Goal: Navigation & Orientation: Find specific page/section

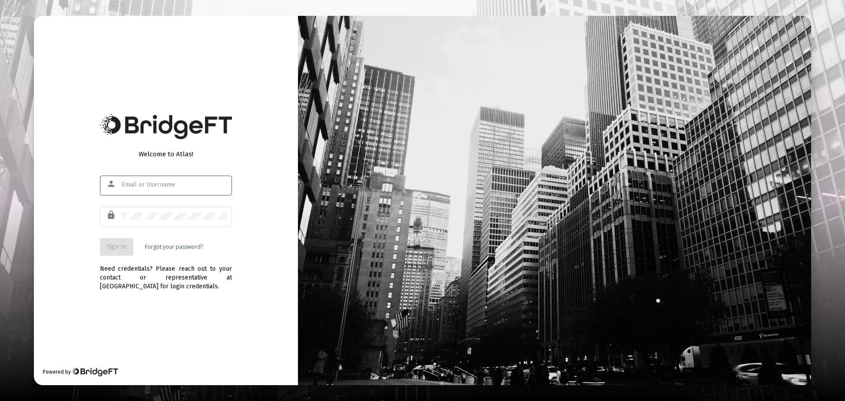
type input "[PERSON_NAME][EMAIL_ADDRESS][DOMAIN_NAME]"
click at [121, 181] on div at bounding box center [121, 181] width 0 height 0
click at [247, 143] on div "Welcome to Atlas! person [PERSON_NAME][EMAIL_ADDRESS][DOMAIN_NAME] lock Sign In…" at bounding box center [166, 200] width 264 height 369
click at [113, 255] on button "Sign In" at bounding box center [116, 247] width 33 height 18
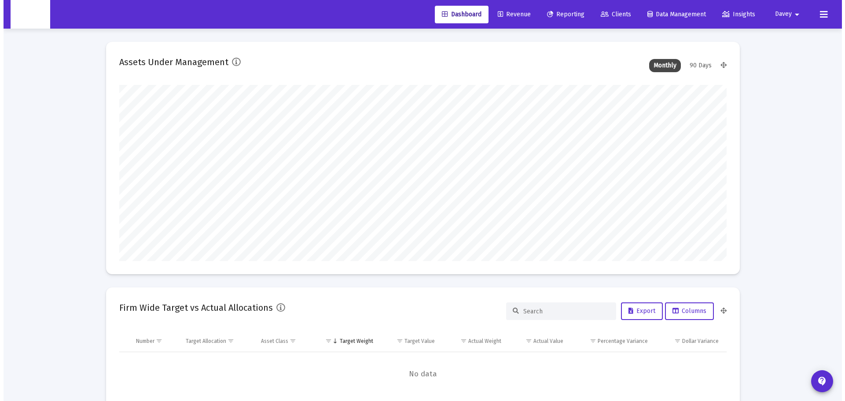
scroll to position [176, 327]
type input "[PERSON_NAME][EMAIL_ADDRESS][DOMAIN_NAME]"
click at [548, 12] on span "Reporting" at bounding box center [561, 14] width 37 height 7
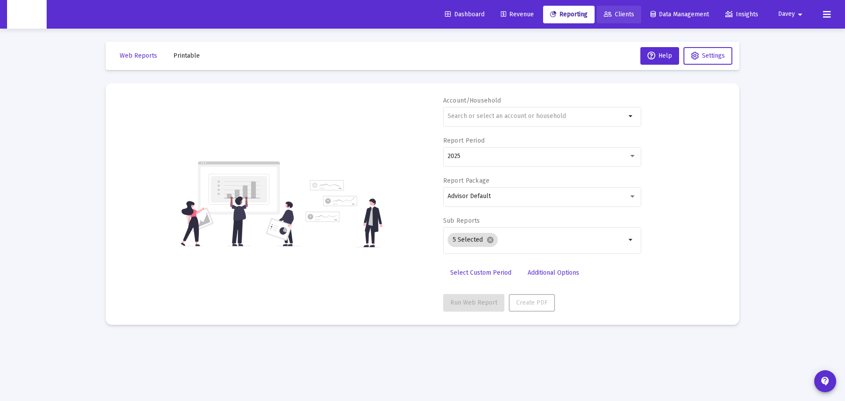
click at [636, 13] on link "Clients" at bounding box center [619, 15] width 44 height 18
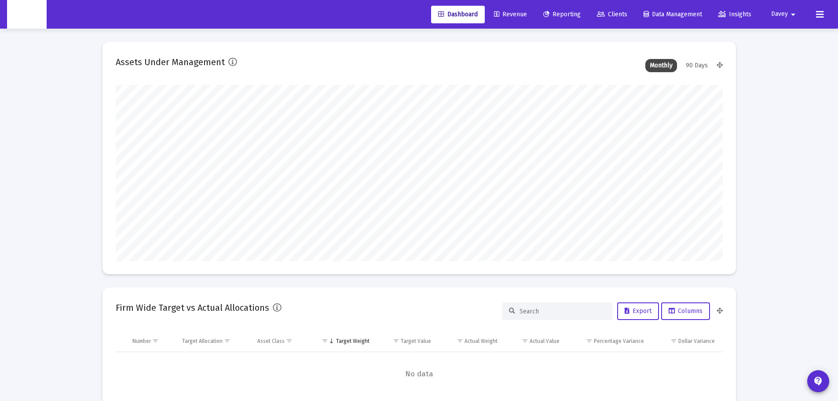
click at [822, 14] on icon at bounding box center [820, 14] width 8 height 11
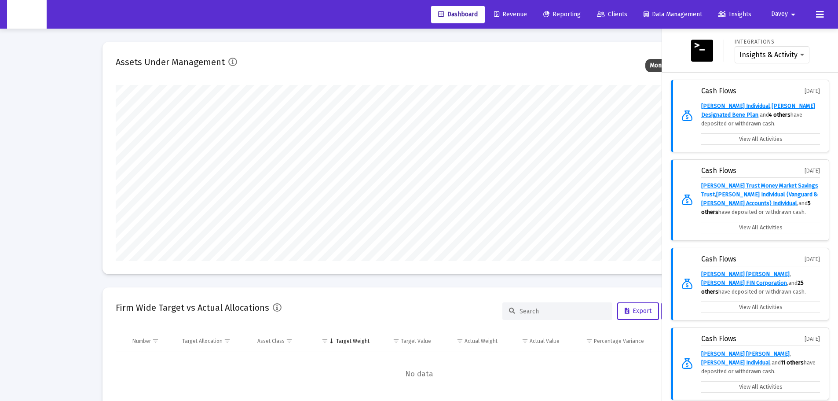
click at [784, 11] on span "Davey" at bounding box center [779, 14] width 17 height 7
click at [779, 56] on button "Logout" at bounding box center [787, 58] width 52 height 21
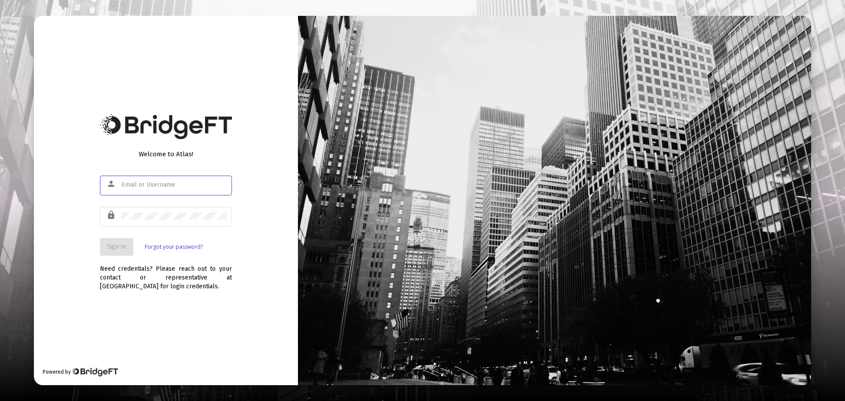
type input "[PERSON_NAME][EMAIL_ADDRESS][DOMAIN_NAME]"
click at [121, 181] on div at bounding box center [121, 181] width 0 height 0
click at [253, 138] on div "Welcome to Atlas! person [PERSON_NAME][EMAIL_ADDRESS][DOMAIN_NAME] lock Sign In…" at bounding box center [166, 200] width 264 height 369
